Goal: Task Accomplishment & Management: Use online tool/utility

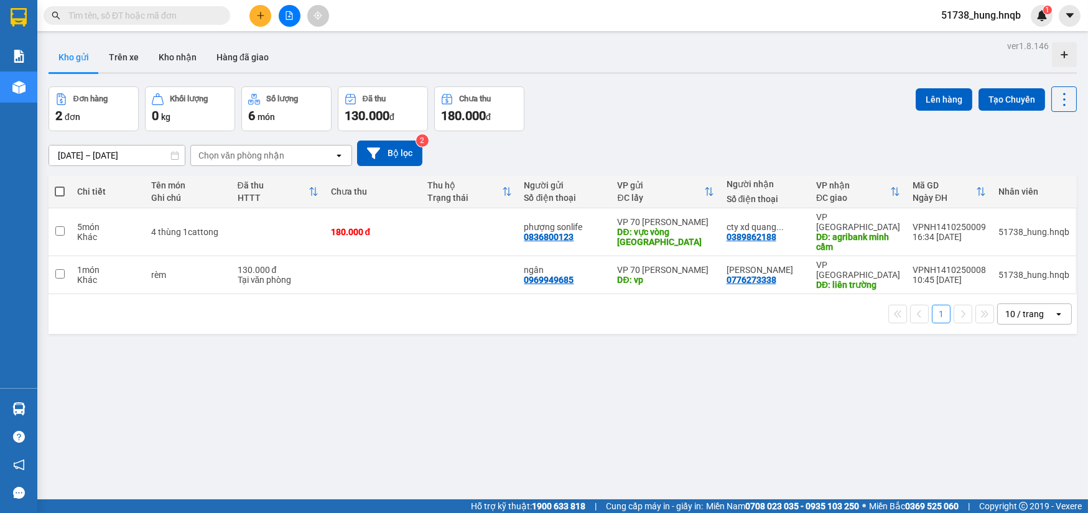
click at [159, 5] on div "Kết quả tìm kiếm ( 0 ) Bộ lọc No Data" at bounding box center [121, 16] width 243 height 22
click at [160, 16] on input "text" at bounding box center [141, 16] width 147 height 14
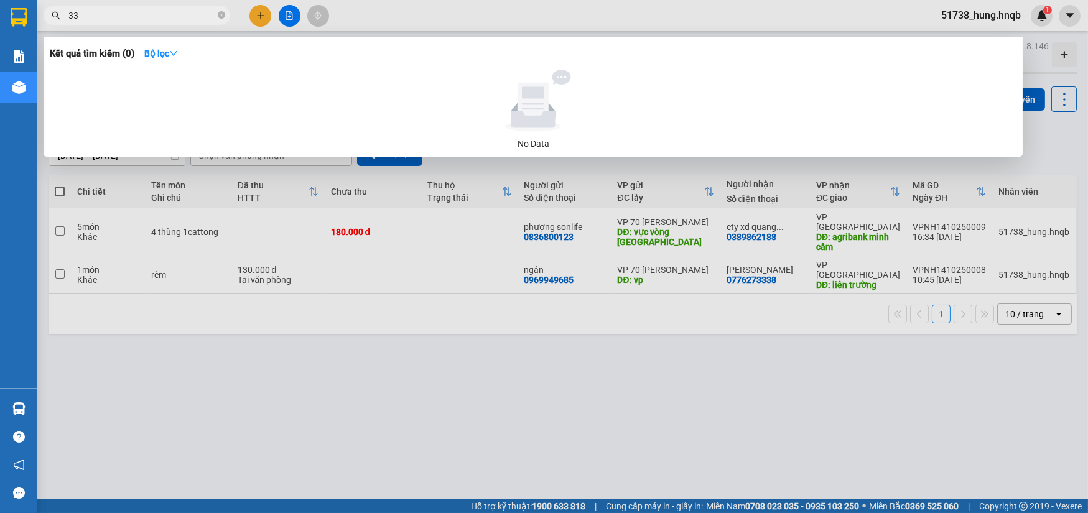
type input "338"
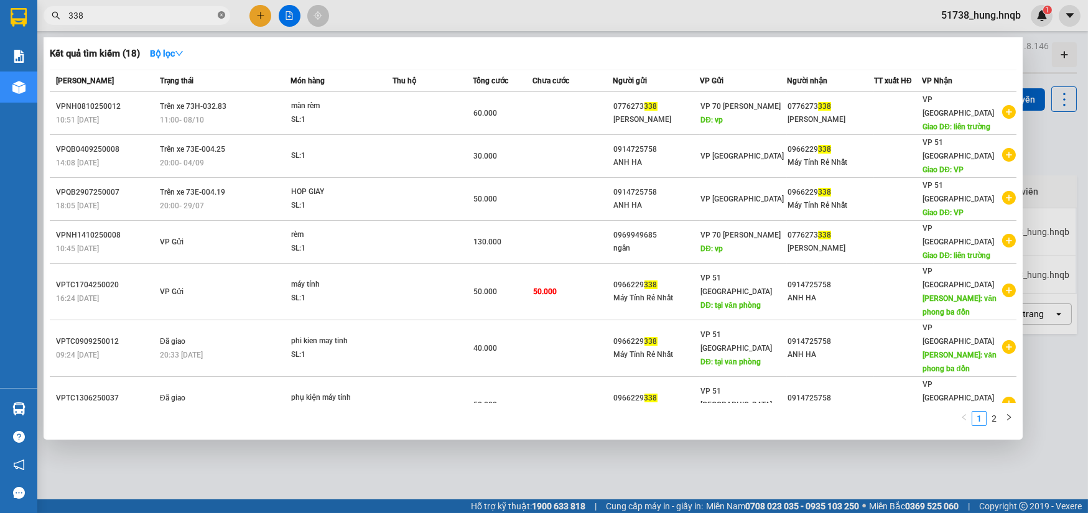
click at [221, 16] on icon "close-circle" at bounding box center [221, 14] width 7 height 7
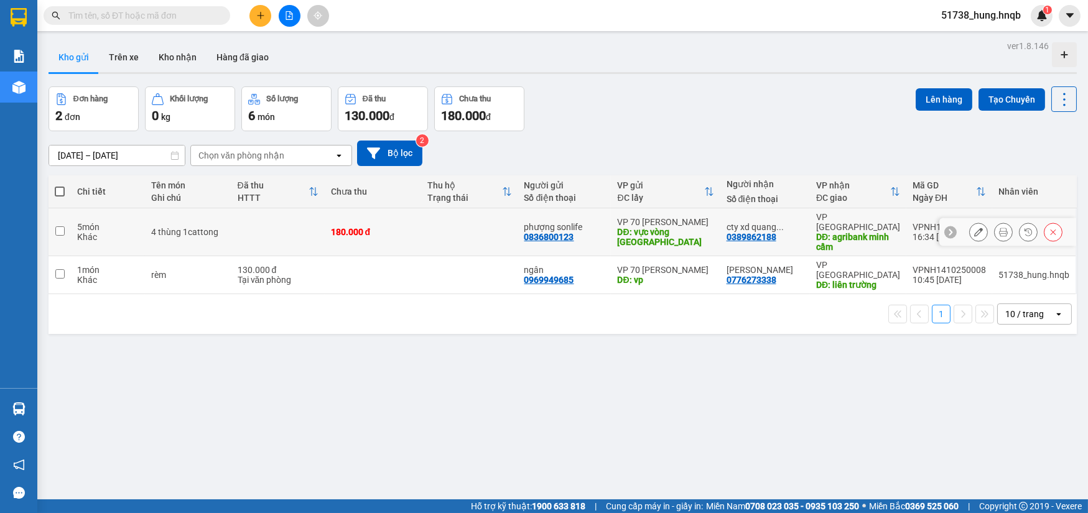
click at [241, 225] on td at bounding box center [277, 232] width 93 height 48
checkbox input "true"
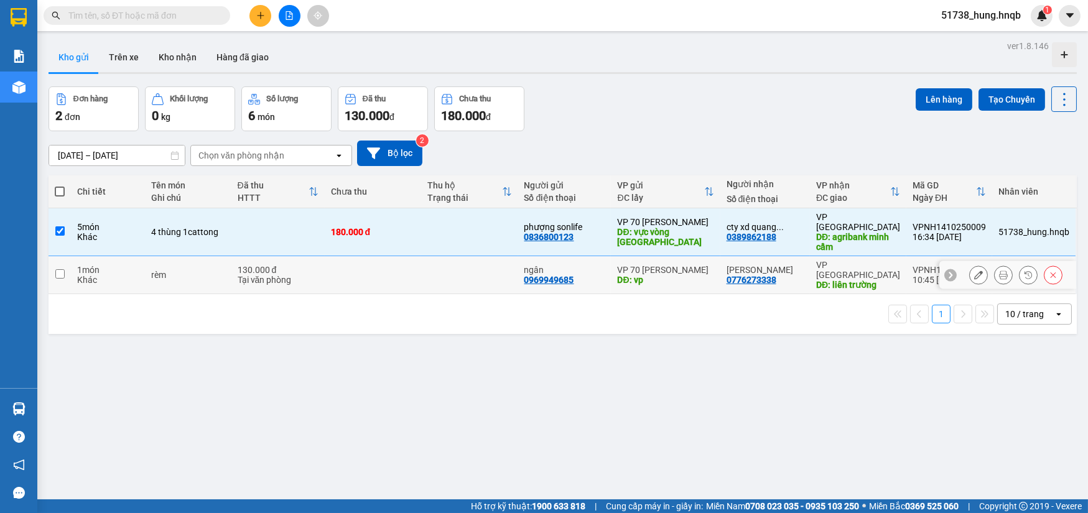
click at [230, 256] on td "rèm" at bounding box center [188, 275] width 86 height 38
checkbox input "true"
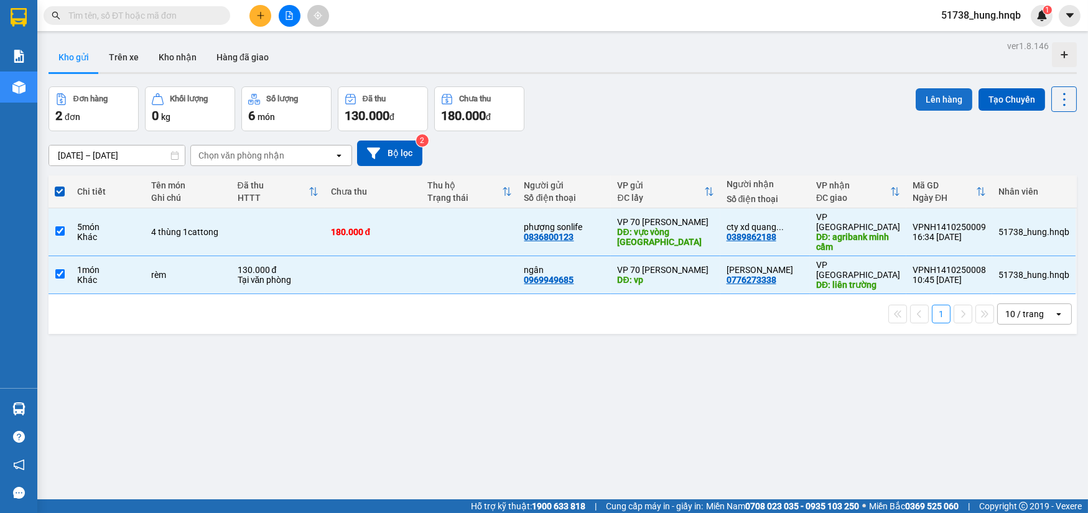
click at [924, 98] on button "Lên hàng" at bounding box center [944, 99] width 57 height 22
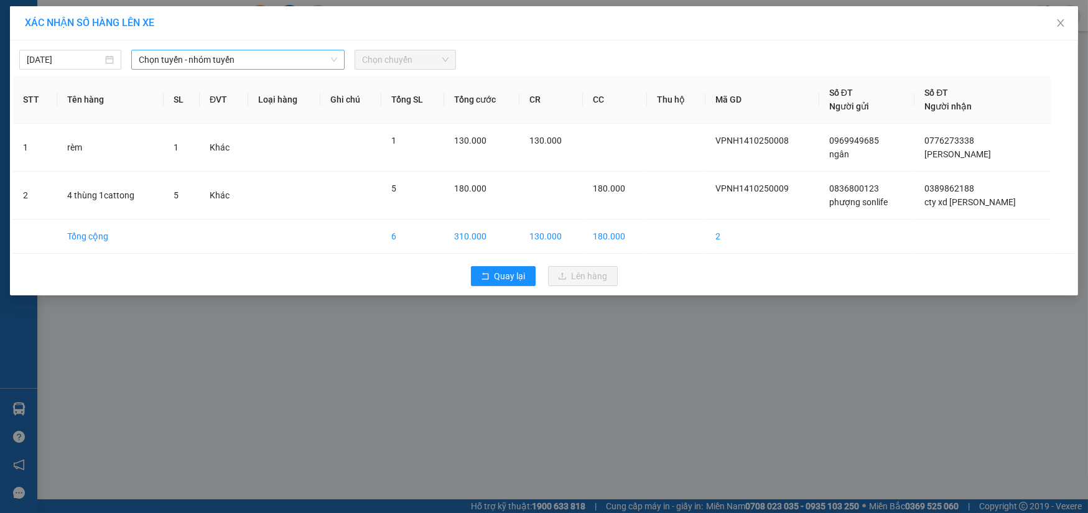
click at [238, 62] on span "Chọn tuyến - nhóm tuyến" at bounding box center [238, 59] width 199 height 19
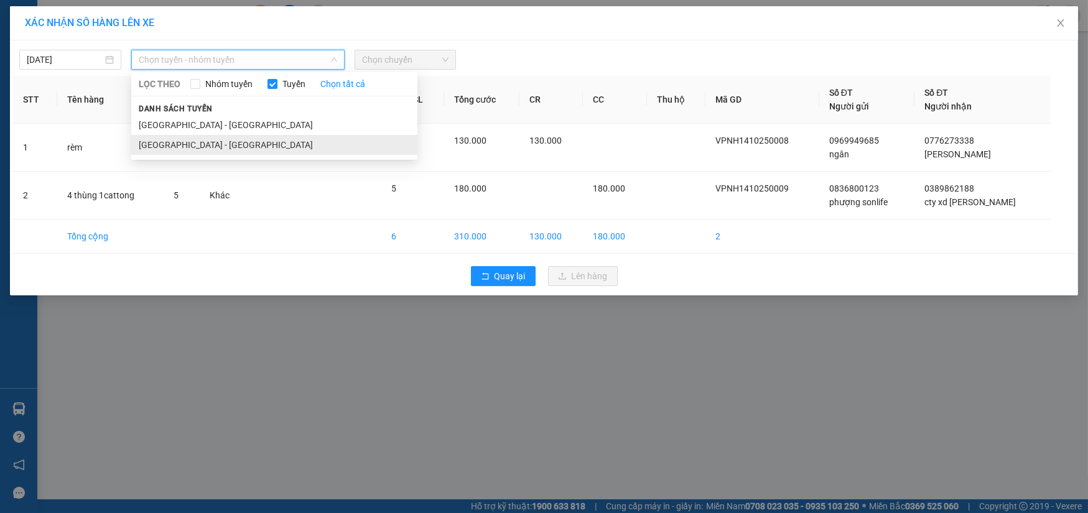
click at [229, 138] on li "[GEOGRAPHIC_DATA] - [GEOGRAPHIC_DATA]" at bounding box center [274, 145] width 286 height 20
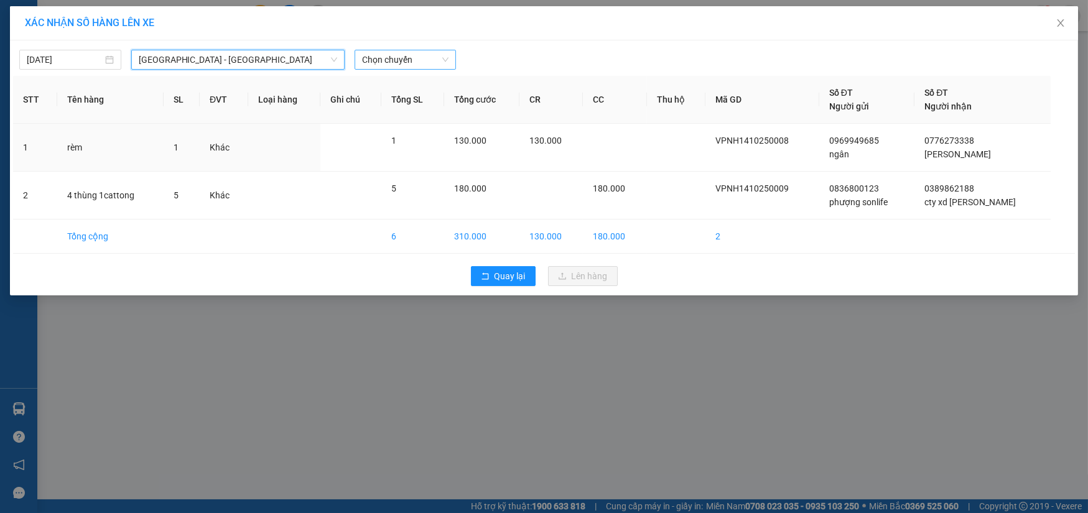
click at [404, 58] on span "Chọn chuyến" at bounding box center [405, 59] width 87 height 19
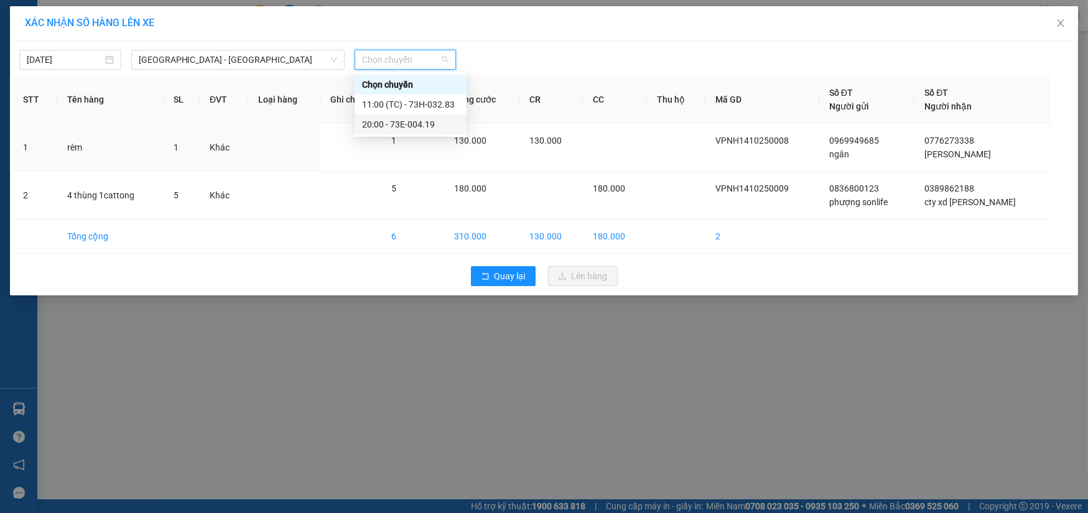
click at [408, 121] on div "20:00 - 73E-004.19" at bounding box center [410, 125] width 97 height 14
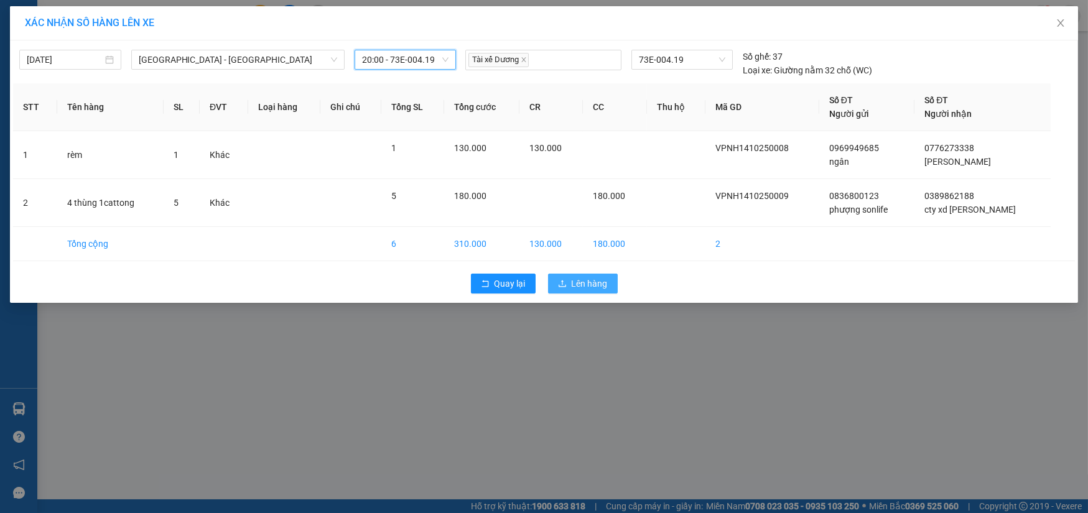
click at [598, 284] on span "Lên hàng" at bounding box center [590, 284] width 36 height 14
